Goal: Task Accomplishment & Management: Go to known website

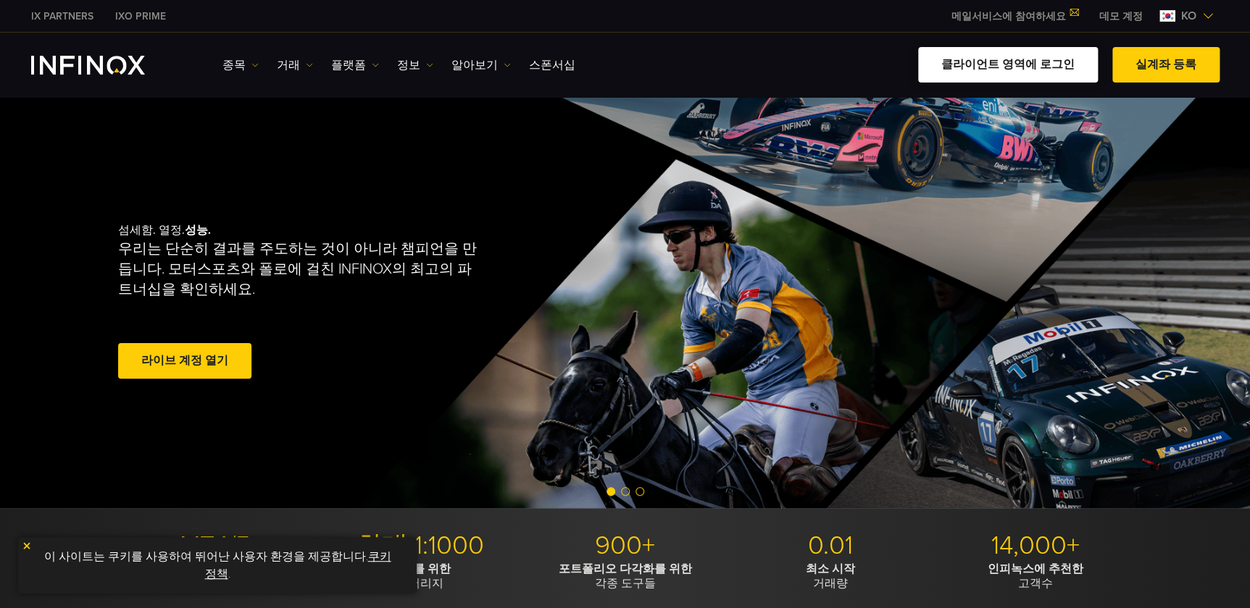
drag, startPoint x: 0, startPoint y: 0, endPoint x: 1011, endPoint y: 62, distance: 1013.1
click at [1011, 62] on link "클라이언트 영역에 로그인" at bounding box center [1008, 64] width 180 height 35
